Goal: Find specific page/section: Find specific page/section

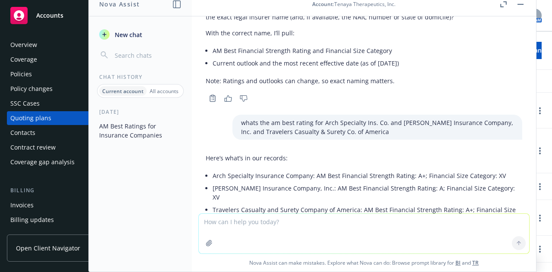
scroll to position [299, 0]
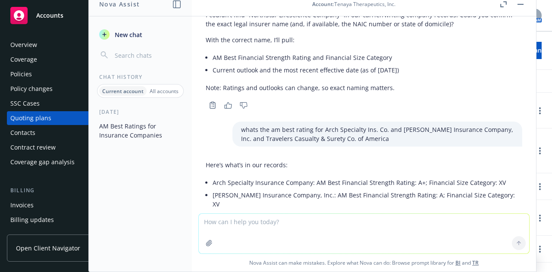
click at [524, 3] on button "button" at bounding box center [521, 4] width 10 height 10
